Goal: Entertainment & Leisure: Consume media (video, audio)

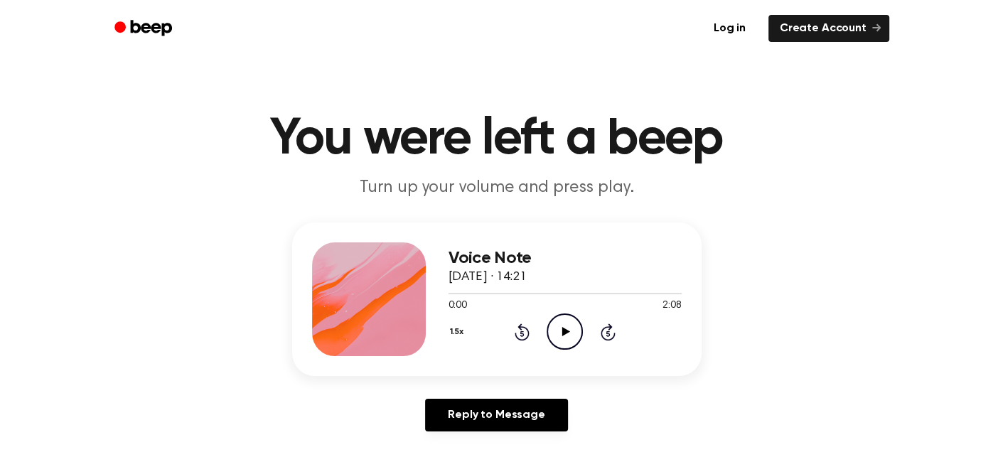
click at [566, 350] on div "Voice Note [DATE] · 14:21 0:00 2:08 Your browser does not support the [object O…" at bounding box center [564, 299] width 233 height 114
click at [562, 346] on icon "Play Audio" at bounding box center [564, 331] width 36 height 36
click at [885, 283] on div "Voice Note [DATE] · 14:21 0:00 2:08 Your browser does not support the [object O…" at bounding box center [496, 332] width 958 height 220
click at [561, 335] on icon at bounding box center [564, 331] width 6 height 9
click at [562, 330] on icon at bounding box center [566, 331] width 8 height 9
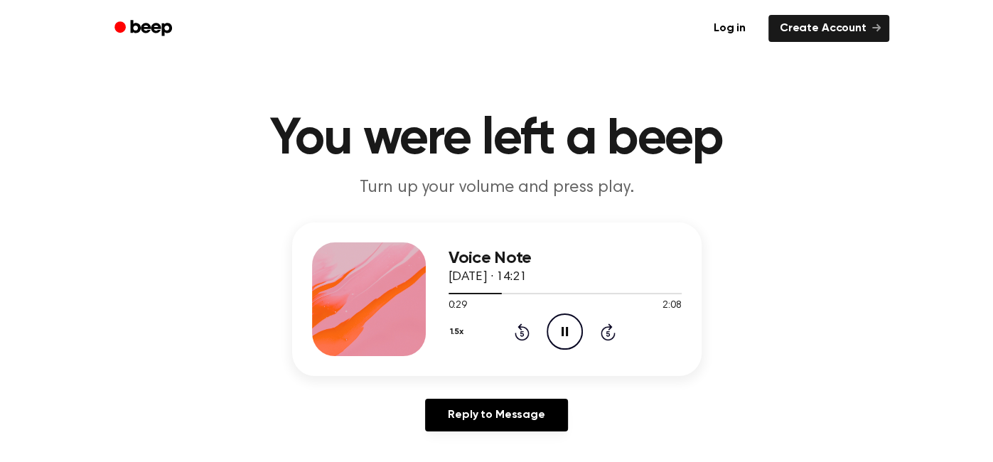
click at [522, 340] on div "1.5x Rewind 5 seconds Pause Audio Skip 5 seconds" at bounding box center [564, 331] width 233 height 36
click at [519, 331] on icon "Rewind 5 seconds" at bounding box center [522, 332] width 16 height 18
click at [568, 335] on icon "Pause Audio" at bounding box center [564, 331] width 36 height 36
click at [562, 343] on icon "Play Audio" at bounding box center [564, 331] width 36 height 36
click at [458, 323] on button "1.5x" at bounding box center [458, 332] width 21 height 24
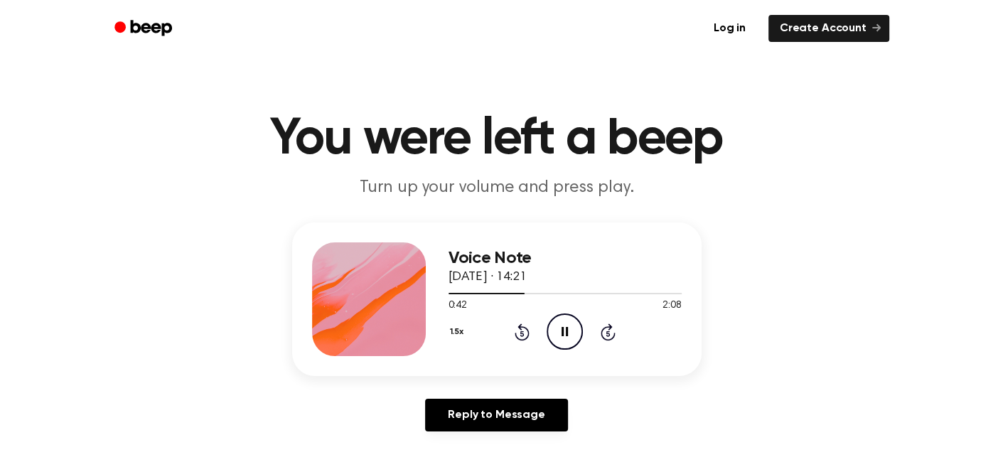
scroll to position [21, 0]
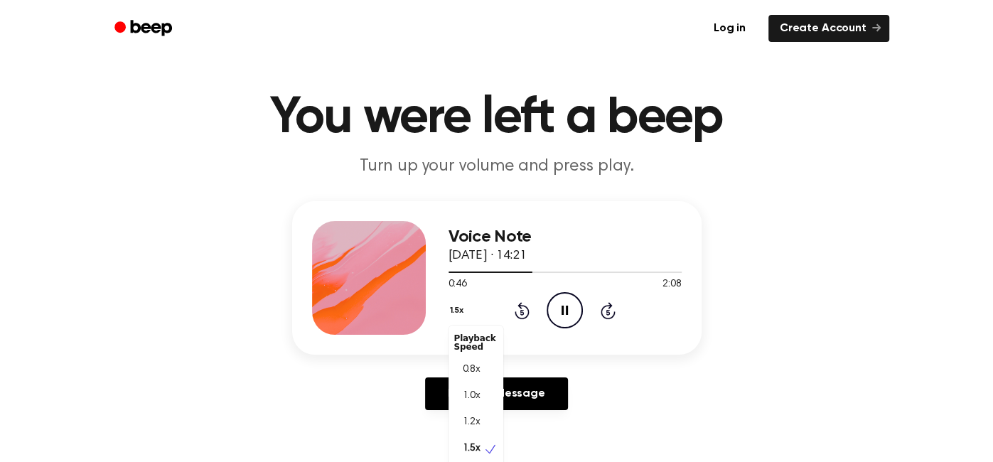
click at [479, 394] on span "1.0x" at bounding box center [472, 396] width 18 height 15
click at [459, 271] on div at bounding box center [491, 271] width 87 height 1
click at [566, 301] on icon "Pause Audio" at bounding box center [564, 310] width 36 height 36
click at [567, 297] on icon "Play Audio" at bounding box center [564, 310] width 36 height 36
click at [562, 308] on icon at bounding box center [564, 310] width 6 height 9
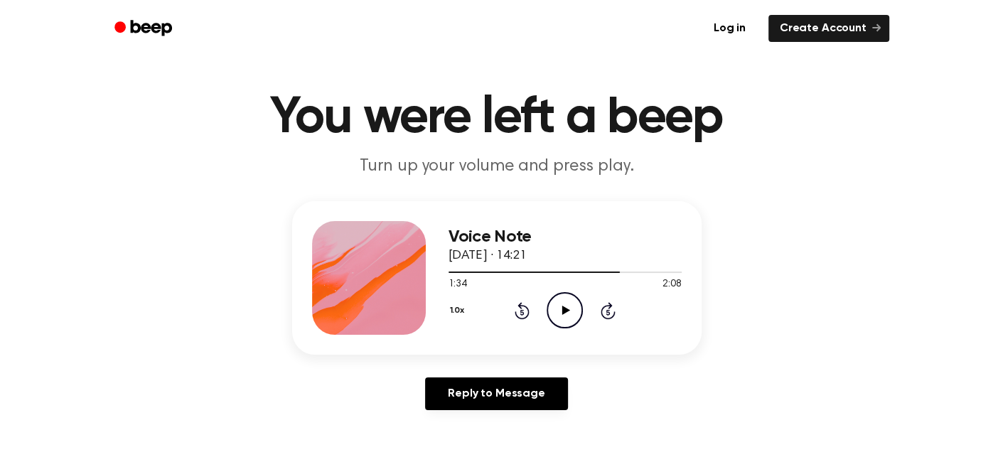
click at [556, 308] on icon "Play Audio" at bounding box center [564, 310] width 36 height 36
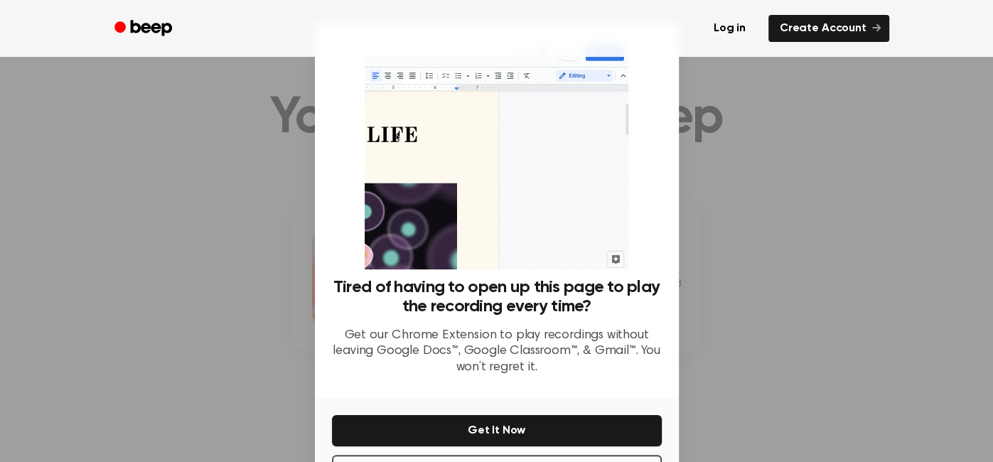
scroll to position [53, 0]
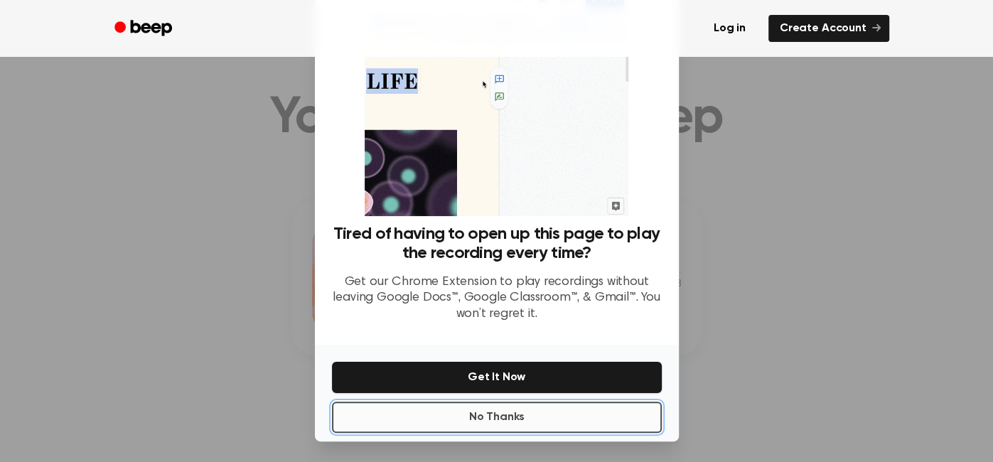
click at [506, 423] on button "No Thanks" at bounding box center [497, 416] width 330 height 31
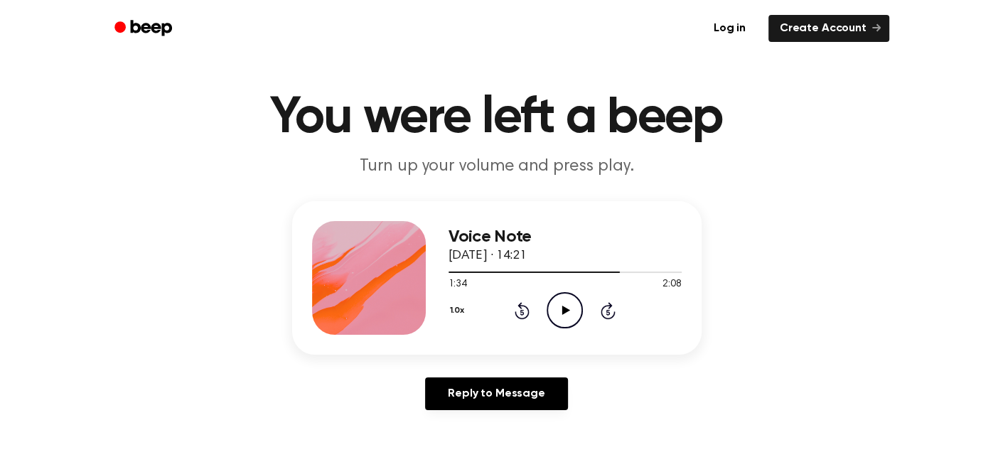
click at [562, 316] on icon "Play Audio" at bounding box center [564, 310] width 36 height 36
click at [566, 306] on icon at bounding box center [564, 310] width 6 height 9
click at [553, 295] on circle at bounding box center [564, 310] width 35 height 35
click at [848, 174] on header "You were left a beep Turn up your volume and press play." at bounding box center [496, 135] width 958 height 86
